Goal: Check status: Check status

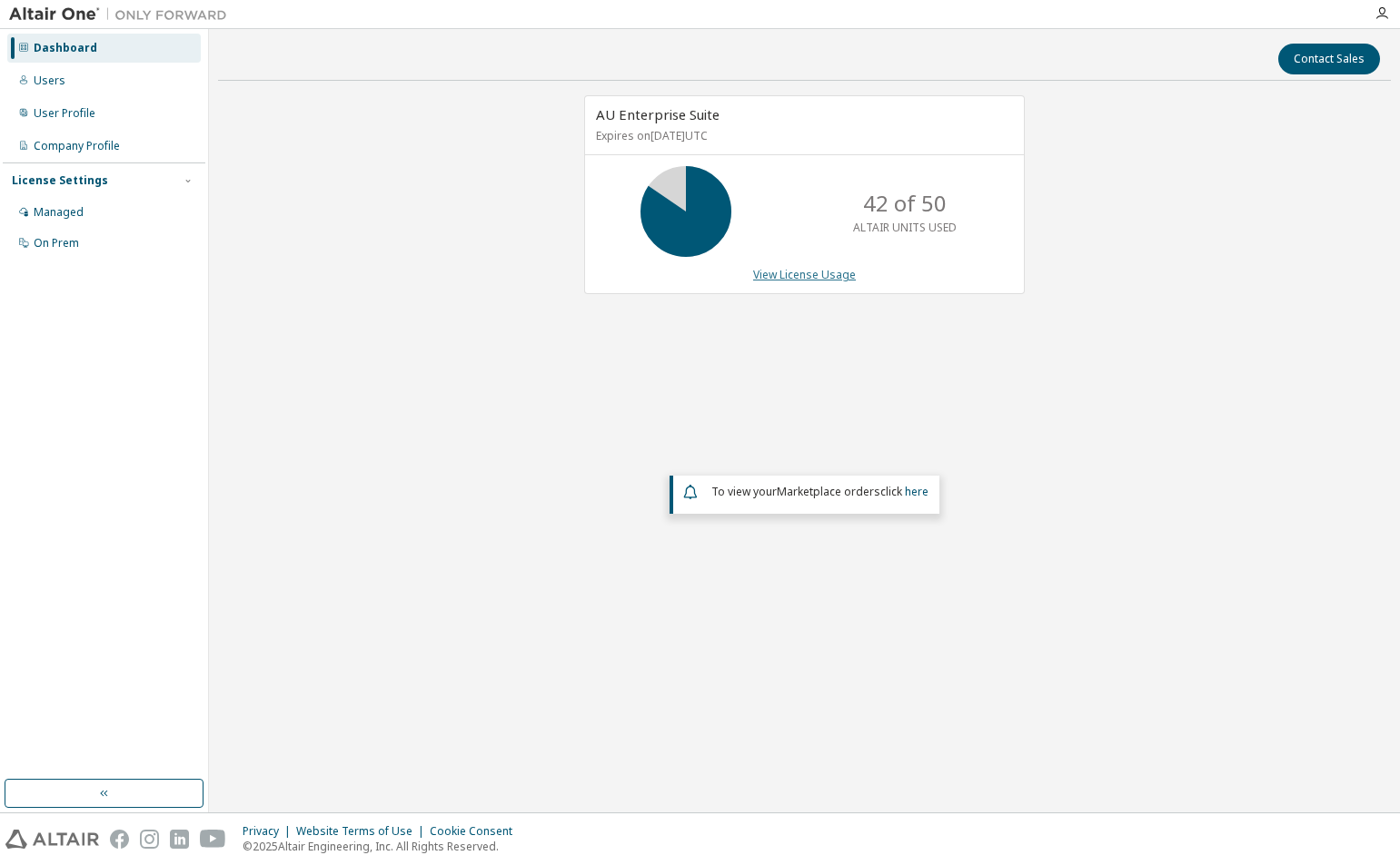
click at [823, 275] on link "View License Usage" at bounding box center [804, 274] width 103 height 15
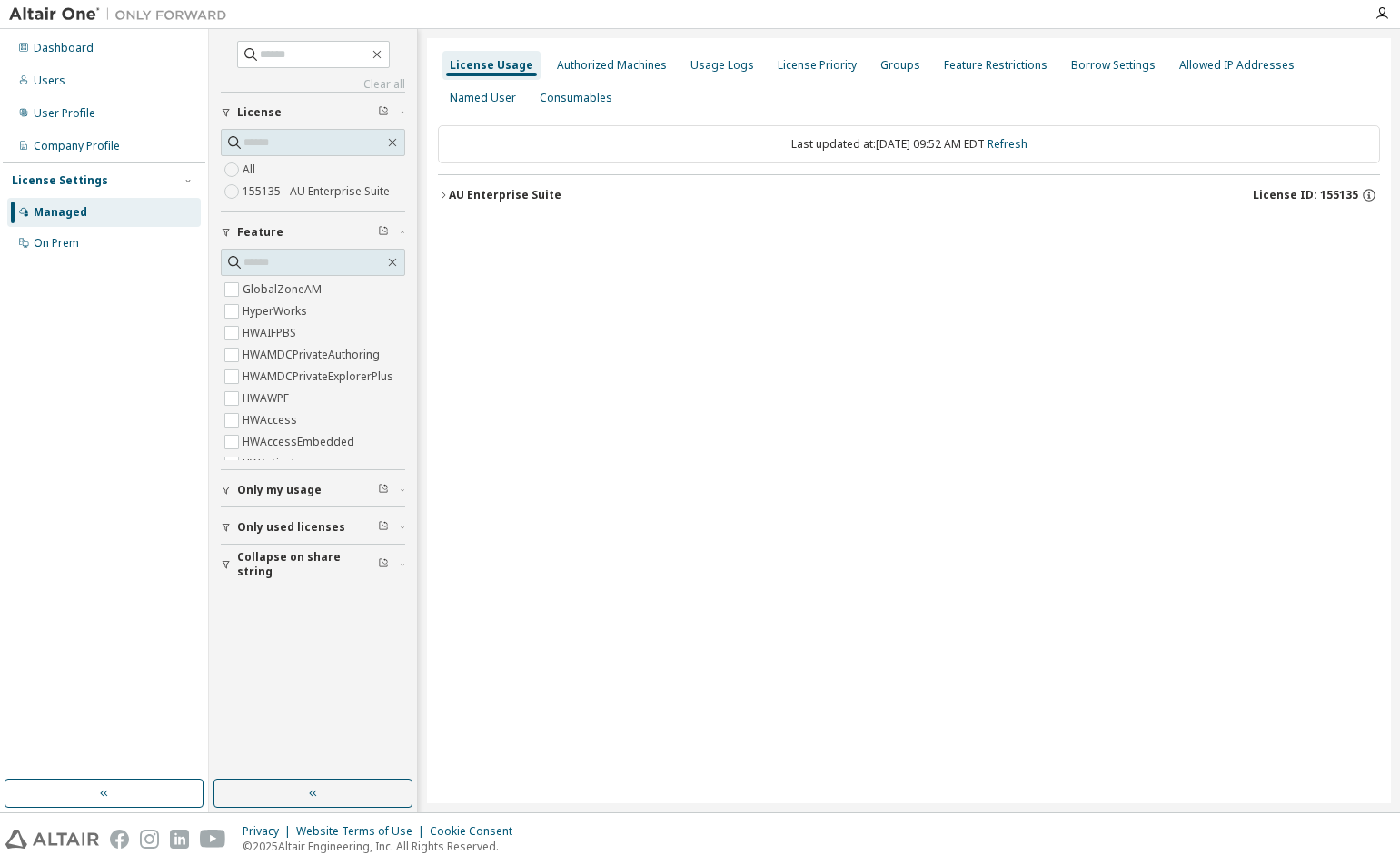
click at [443, 193] on icon "button" at bounding box center [444, 194] width 4 height 6
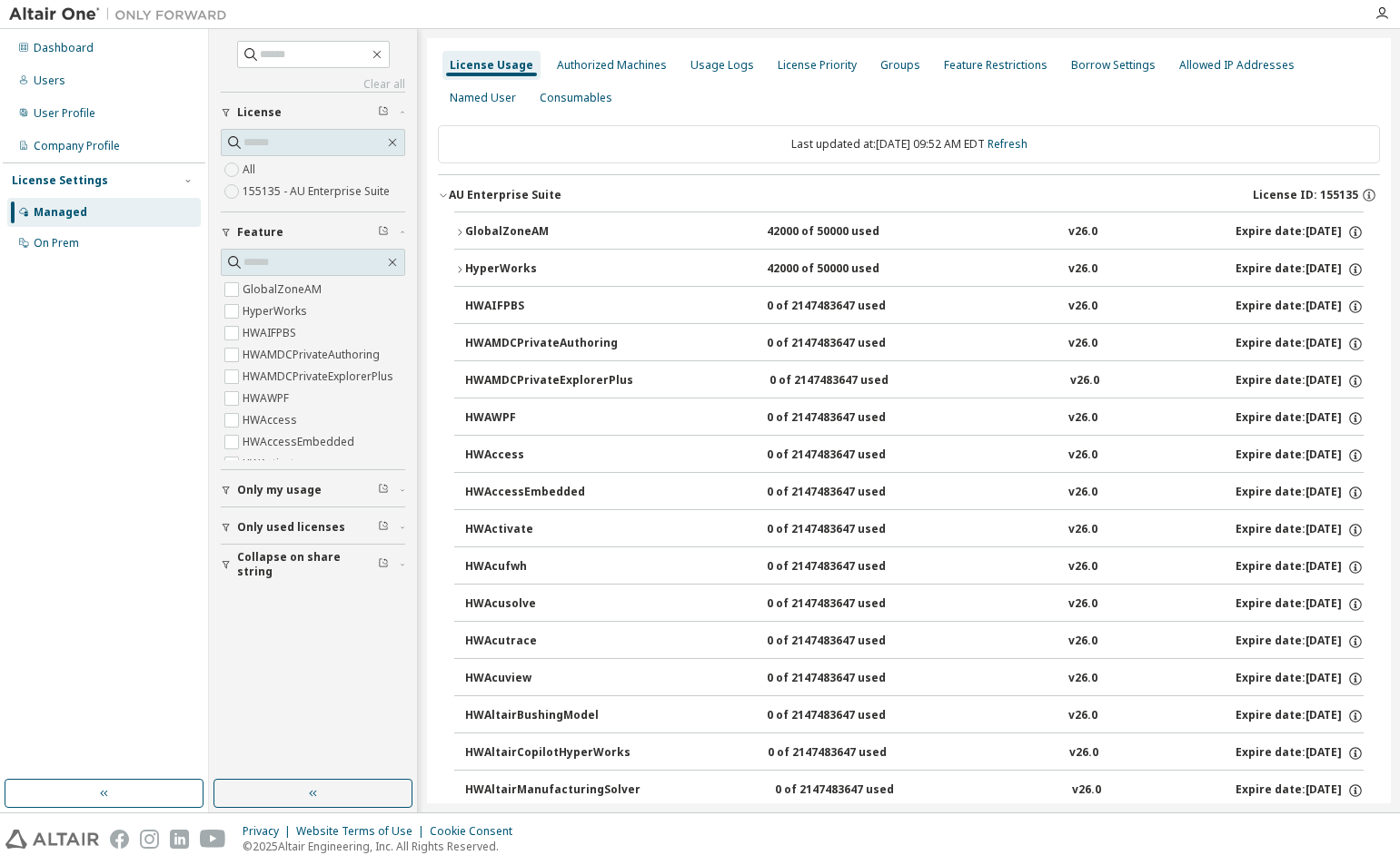
click at [463, 269] on icon "button" at bounding box center [460, 270] width 11 height 11
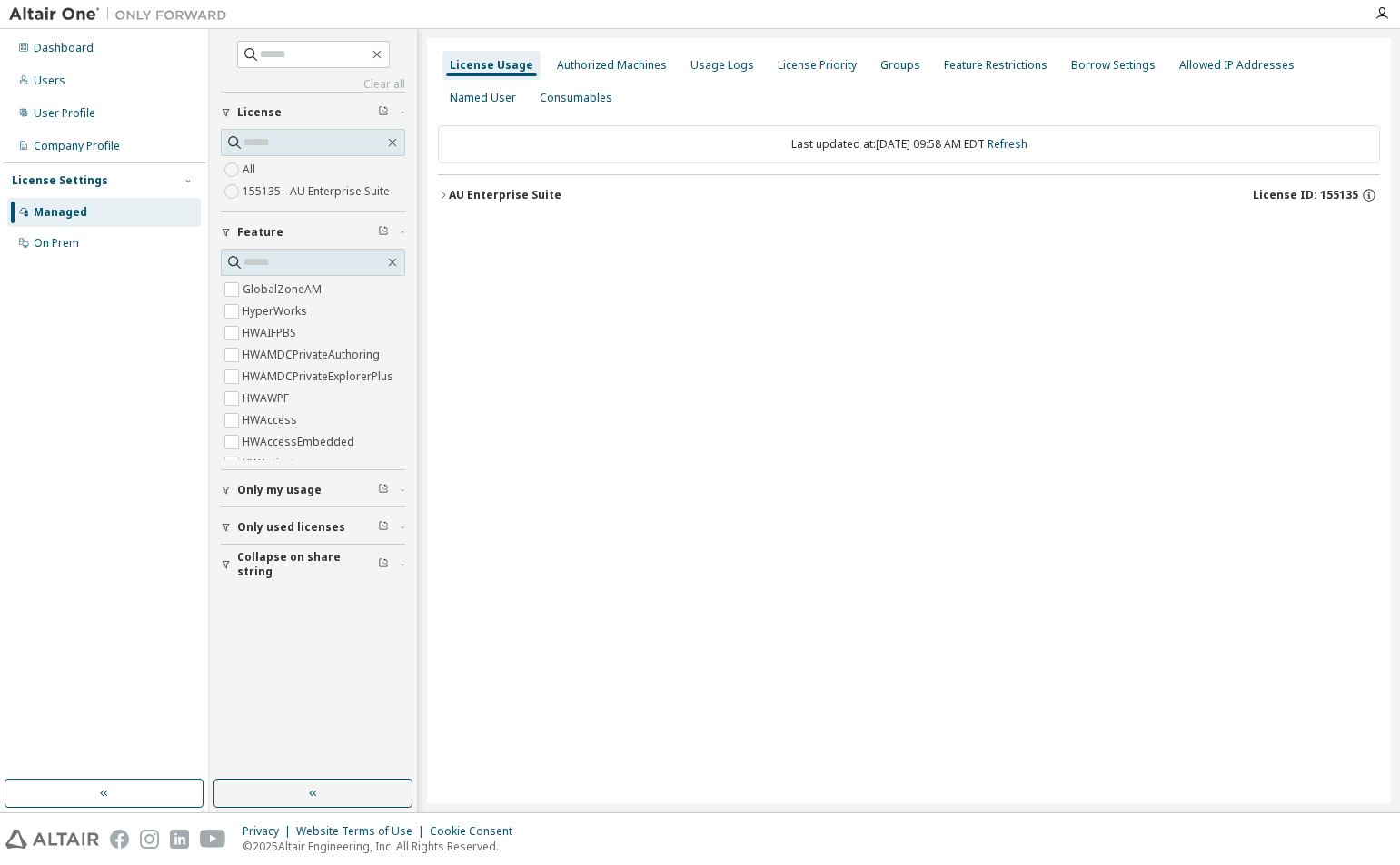
click at [441, 194] on icon "button" at bounding box center [444, 195] width 11 height 11
click at [440, 194] on icon "button" at bounding box center [444, 195] width 11 height 11
click at [1027, 143] on link "Refresh" at bounding box center [1007, 144] width 40 height 15
click at [441, 194] on icon "button" at bounding box center [444, 195] width 11 height 11
